Goal: Task Accomplishment & Management: Manage account settings

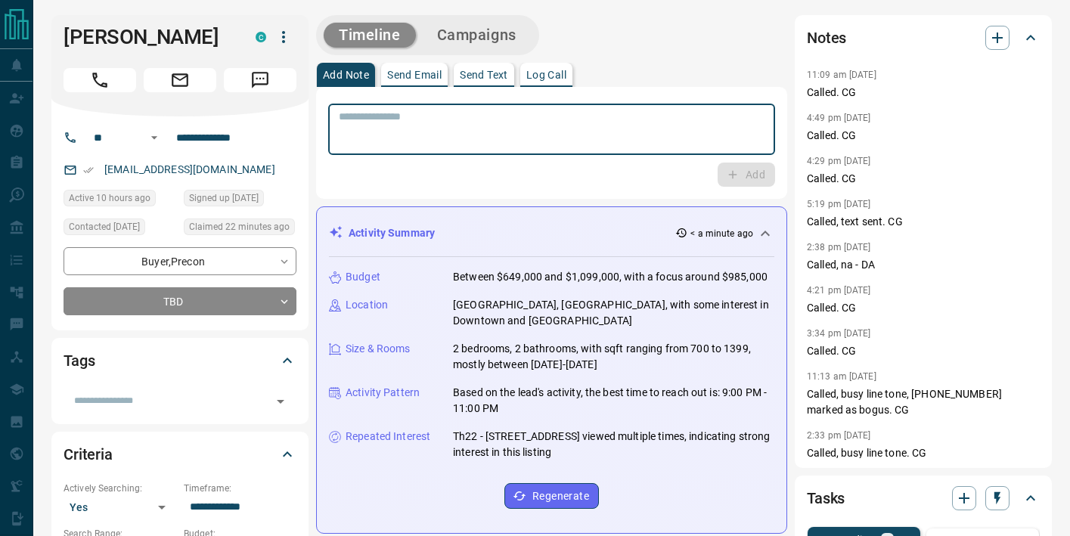
click at [412, 144] on textarea at bounding box center [552, 129] width 426 height 39
type textarea "** *********"
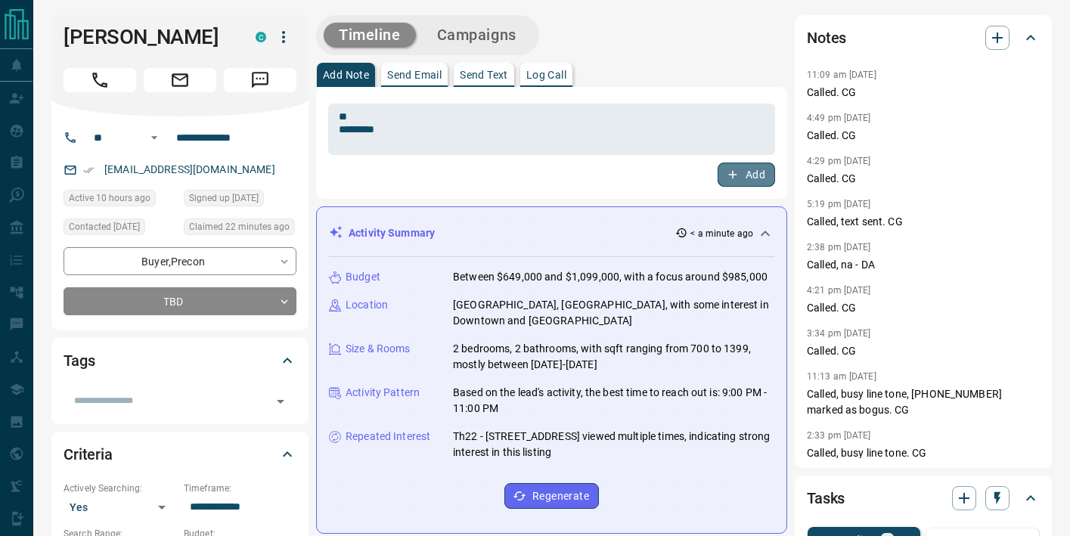
click at [736, 172] on icon "button" at bounding box center [733, 175] width 14 height 14
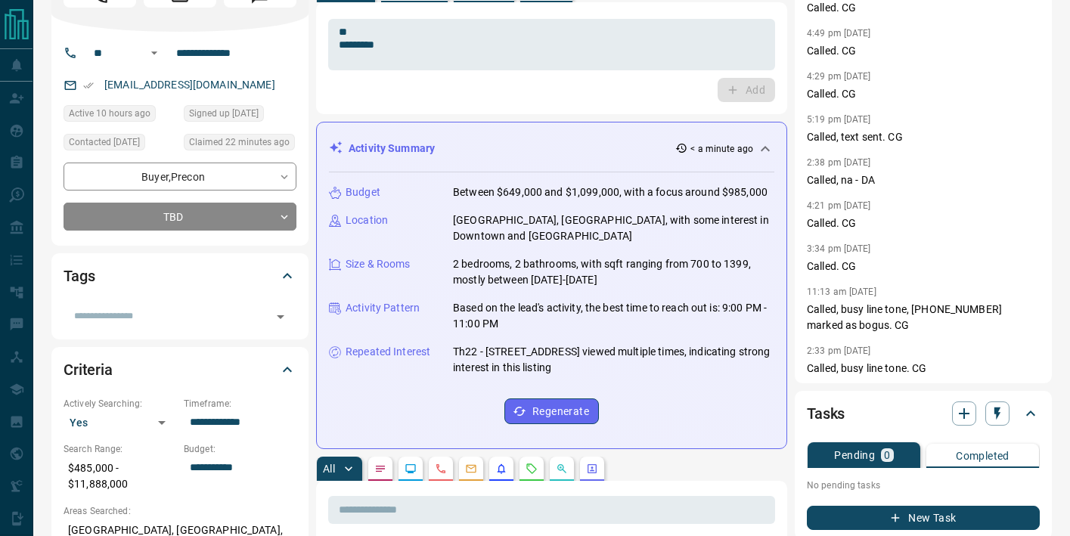
scroll to position [104, 0]
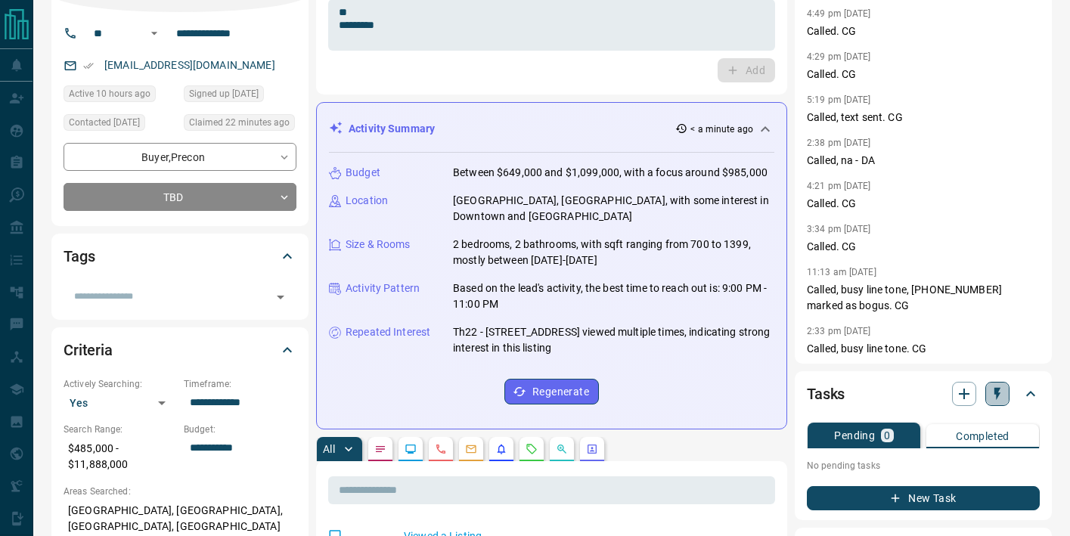
click at [996, 394] on icon "button" at bounding box center [997, 394] width 6 height 13
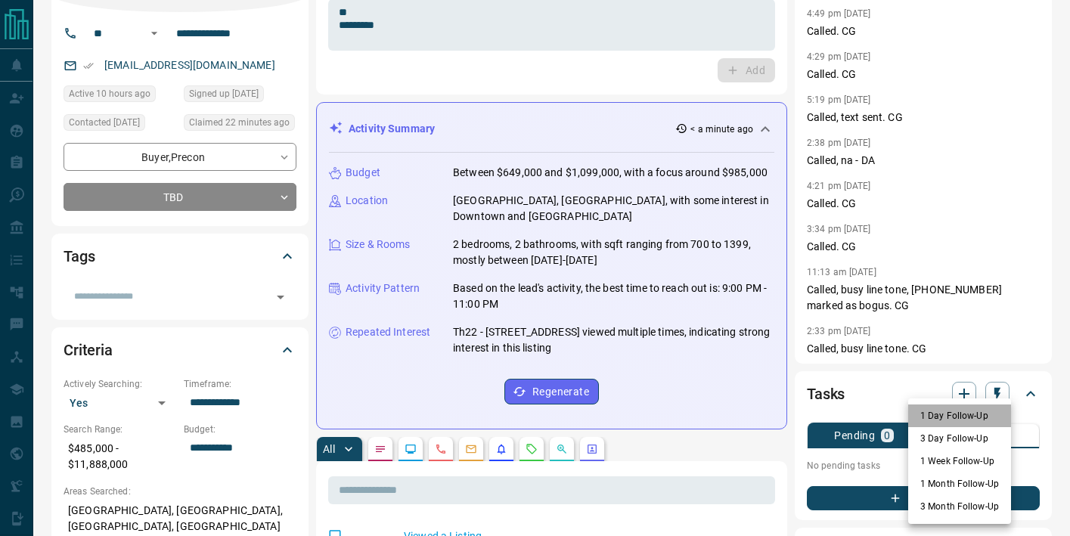
click at [990, 422] on li "1 Day Follow-Up" at bounding box center [959, 415] width 103 height 23
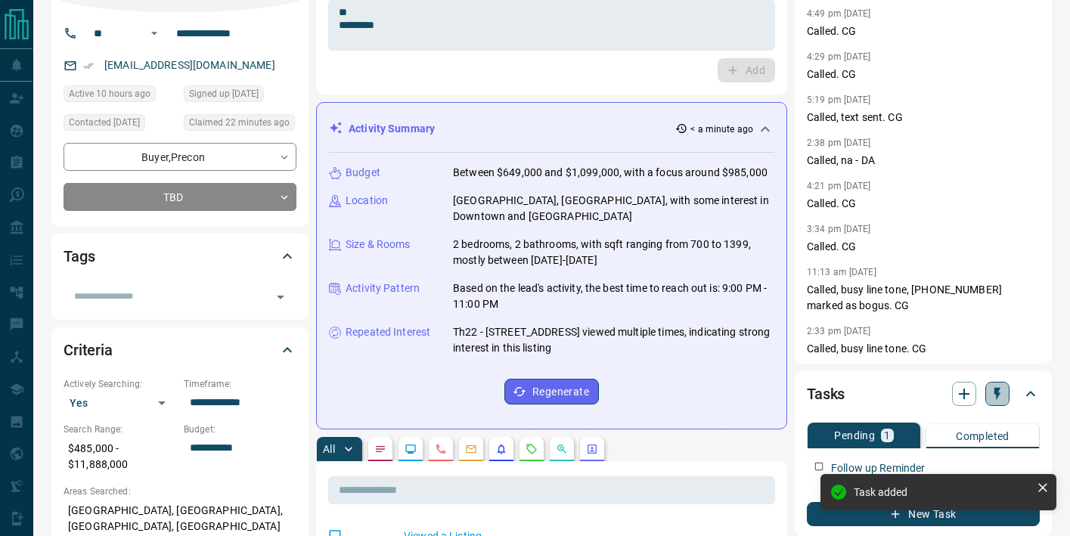
click at [997, 399] on icon "button" at bounding box center [997, 393] width 15 height 15
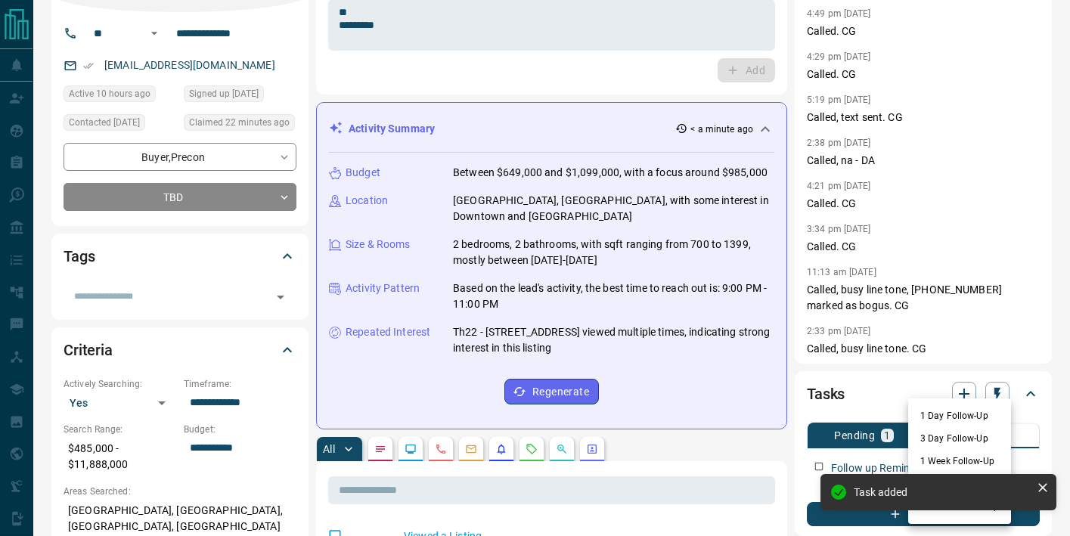
click at [980, 442] on li "3 Day Follow-Up" at bounding box center [959, 438] width 103 height 23
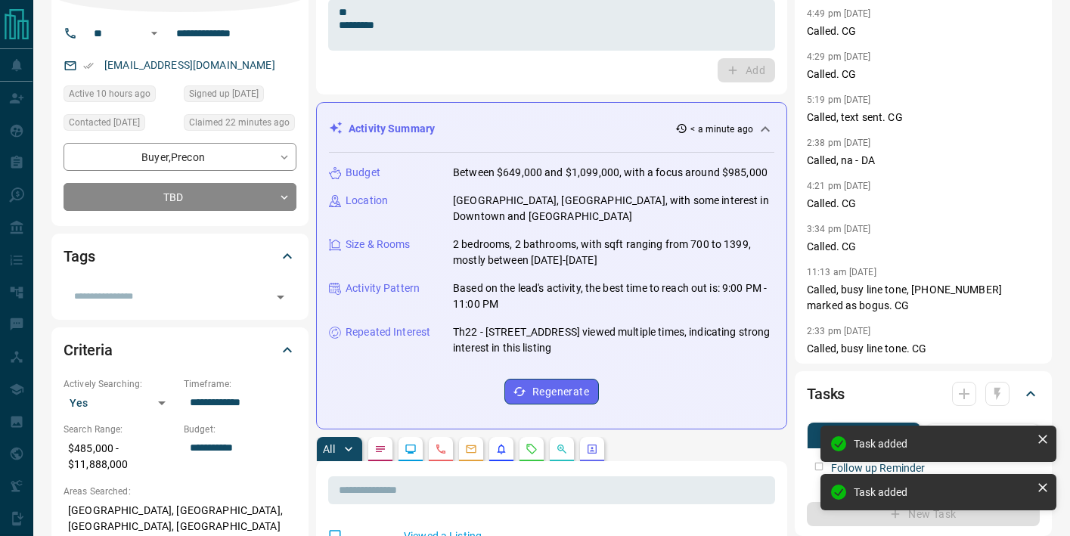
click at [995, 394] on div at bounding box center [980, 394] width 57 height 24
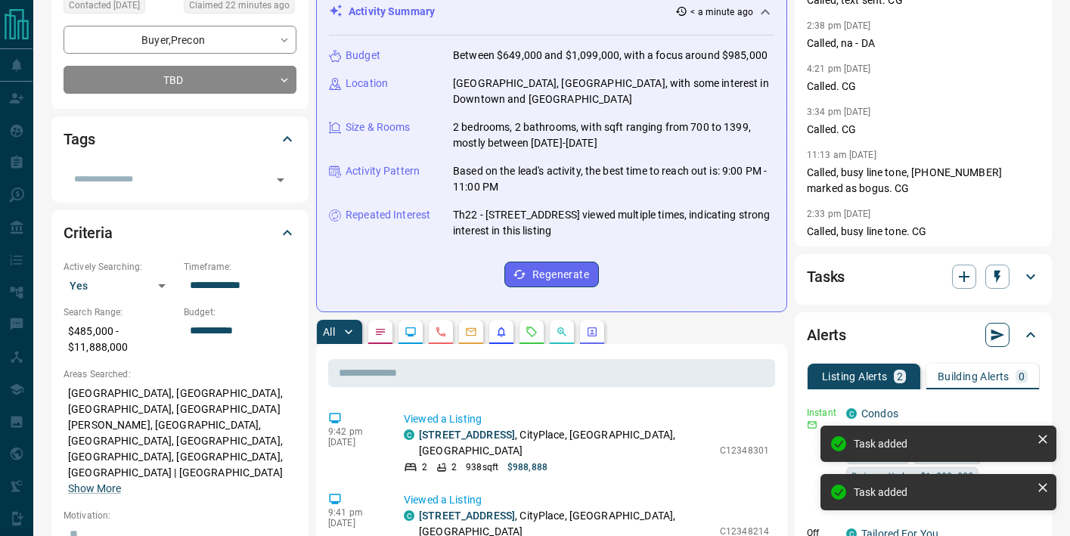
scroll to position [224, 0]
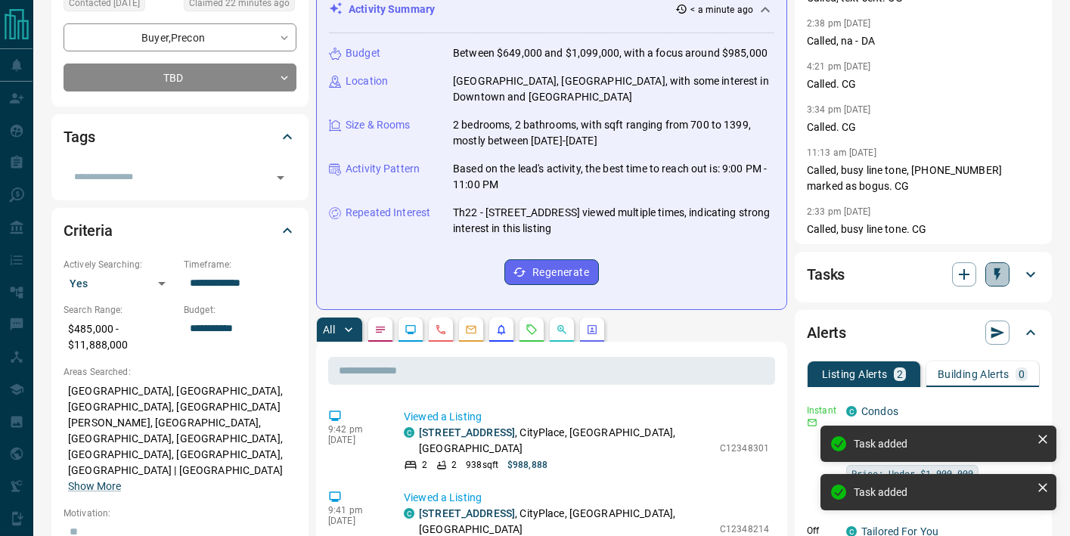
click at [996, 271] on icon "button" at bounding box center [997, 274] width 6 height 13
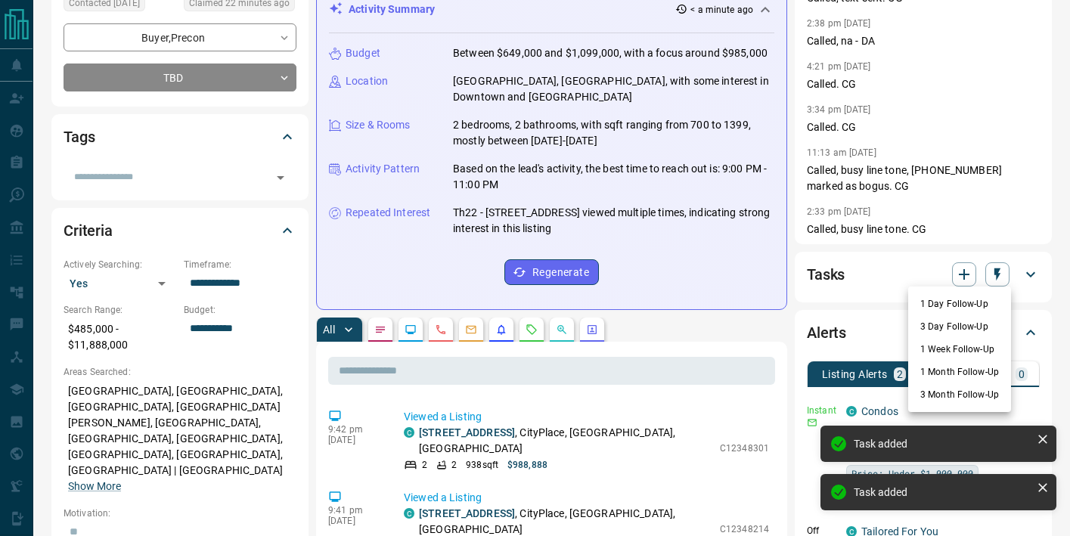
click at [952, 348] on li "1 Week Follow-Up" at bounding box center [959, 349] width 103 height 23
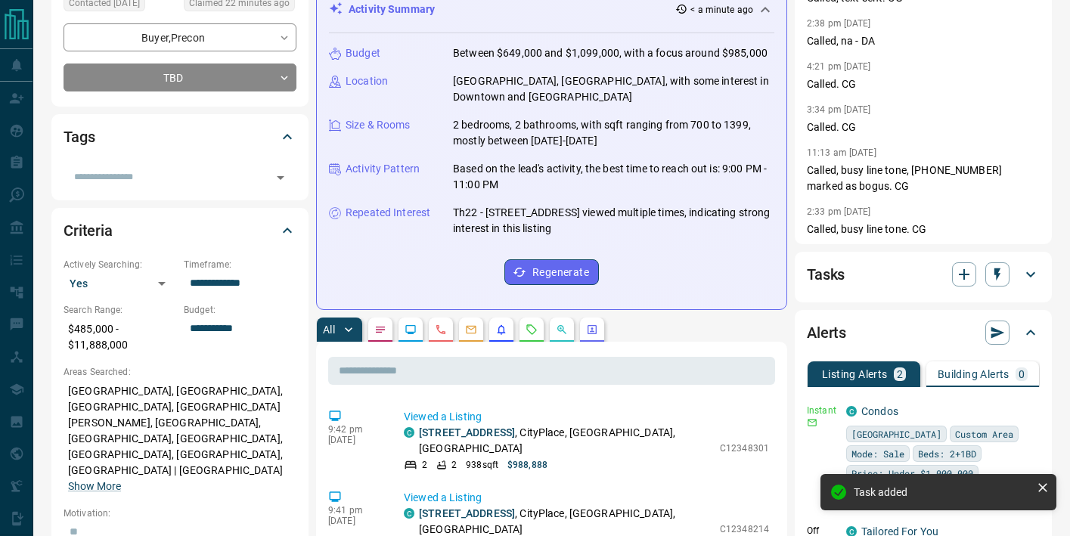
scroll to position [0, 0]
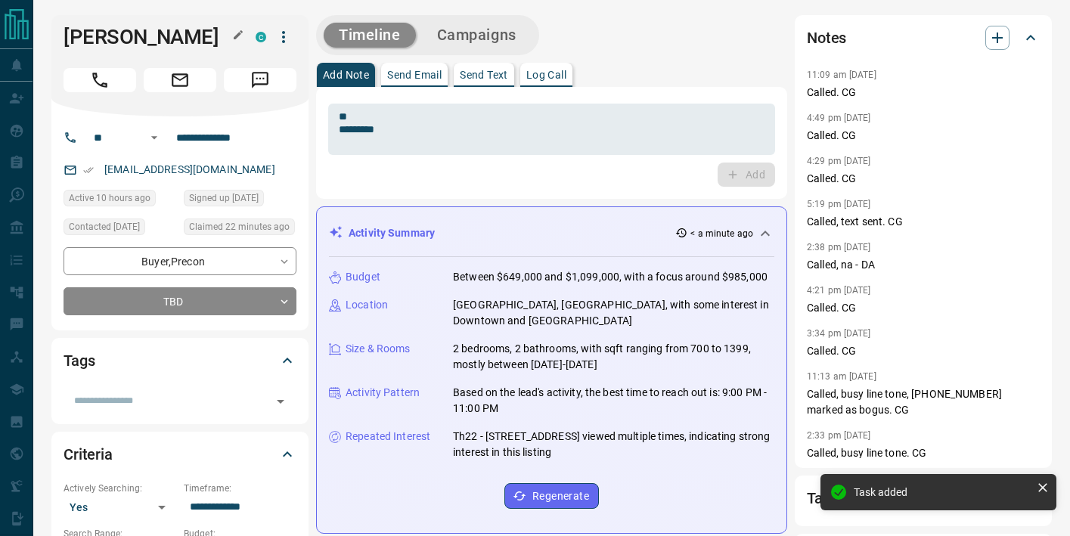
click at [138, 32] on h1 "[PERSON_NAME]" at bounding box center [148, 37] width 169 height 24
copy div "[PERSON_NAME] C"
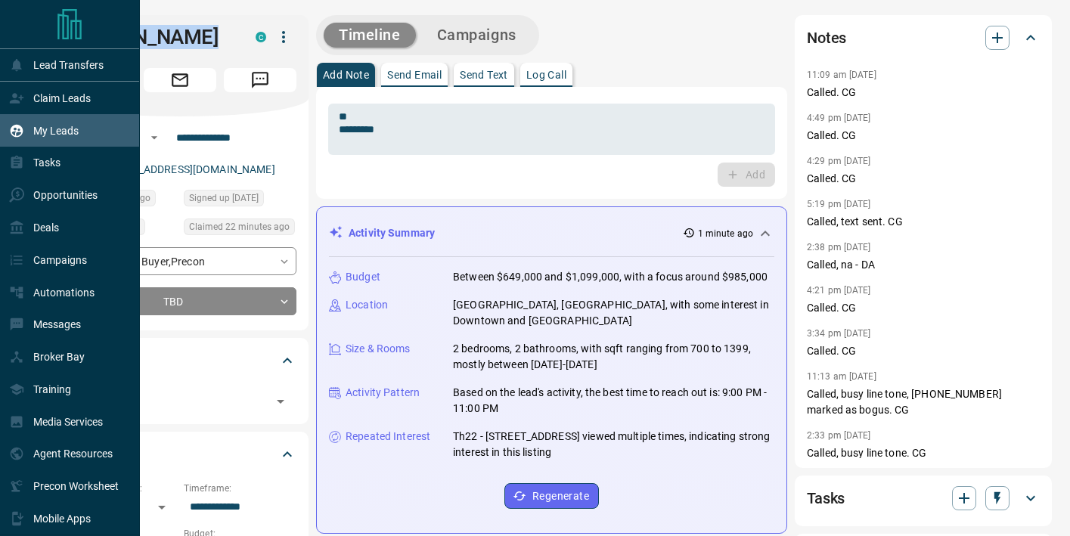
click at [24, 133] on div "My Leads" at bounding box center [44, 130] width 70 height 25
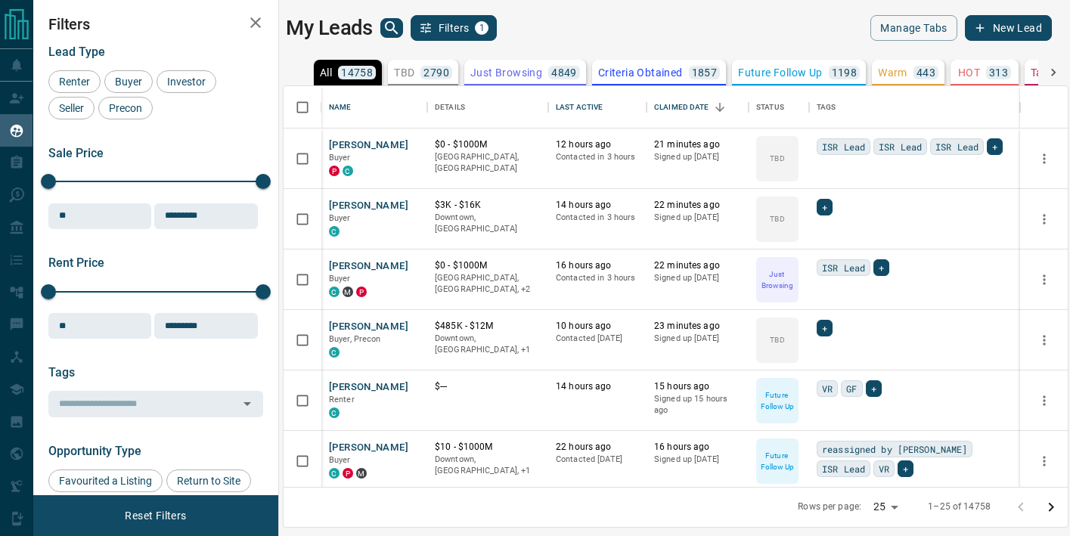
scroll to position [401, 784]
click at [388, 36] on icon "search button" at bounding box center [392, 28] width 18 height 18
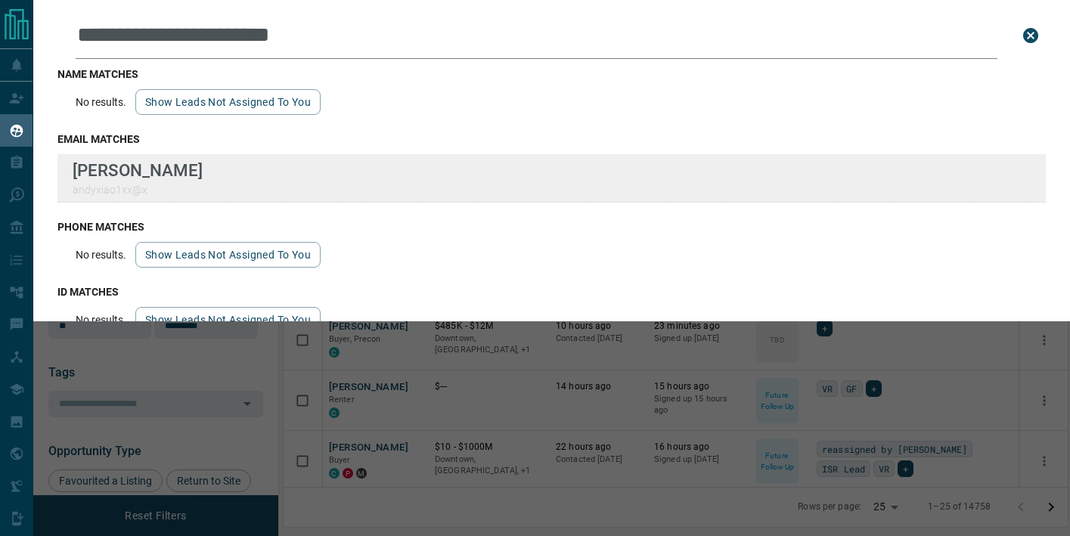
click at [0, 0] on div "**********" at bounding box center [535, 258] width 1070 height 517
